Goal: Find specific page/section

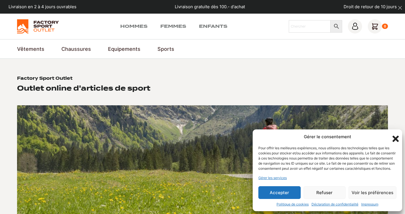
click at [292, 190] on button "Accepter" at bounding box center [279, 192] width 42 height 13
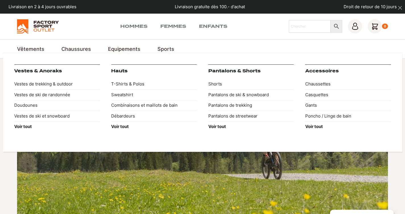
click at [33, 49] on link "Vêtements" at bounding box center [30, 49] width 27 height 8
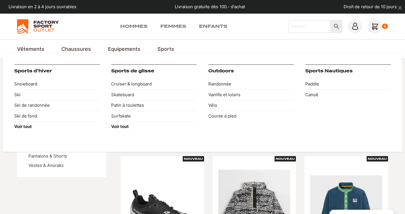
click at [166, 46] on link "Sports" at bounding box center [165, 49] width 17 height 8
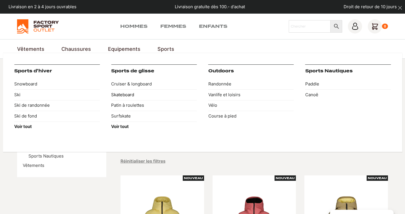
click at [127, 92] on link "Skateboard" at bounding box center [153, 94] width 85 height 11
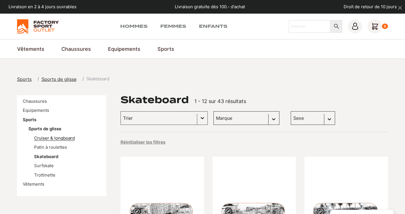
click at [66, 139] on link "Cruiser & longboard" at bounding box center [54, 137] width 41 height 5
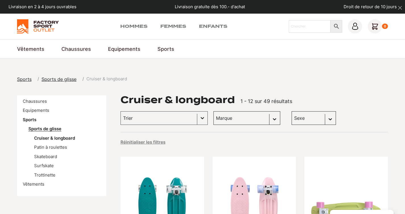
click at [55, 129] on link "Sports de glisse" at bounding box center [44, 128] width 33 height 5
